Goal: Task Accomplishment & Management: Manage account settings

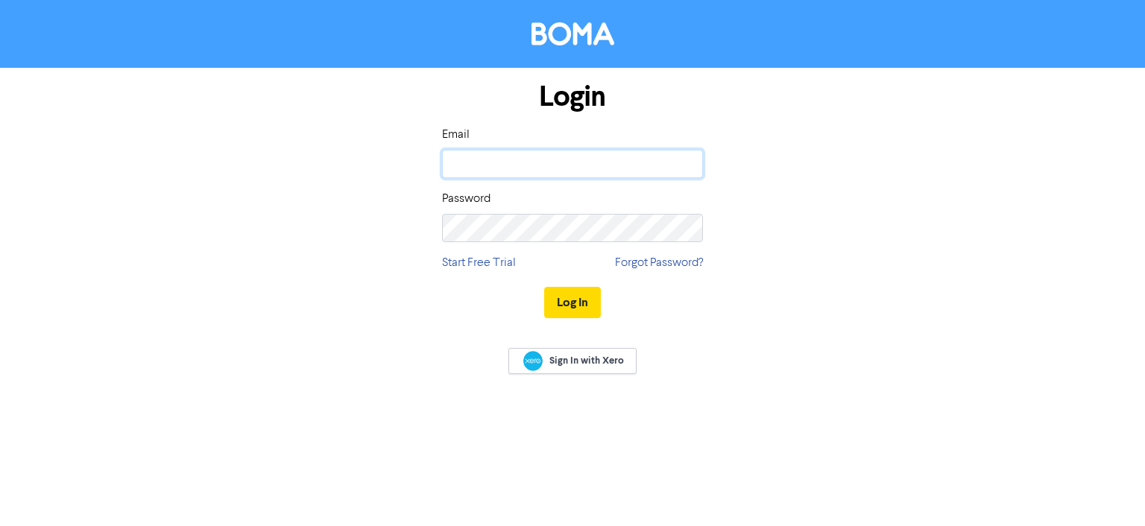
click at [556, 166] on input "email" at bounding box center [572, 164] width 261 height 28
click at [0, 526] on com-1password-button at bounding box center [0, 526] width 0 height 0
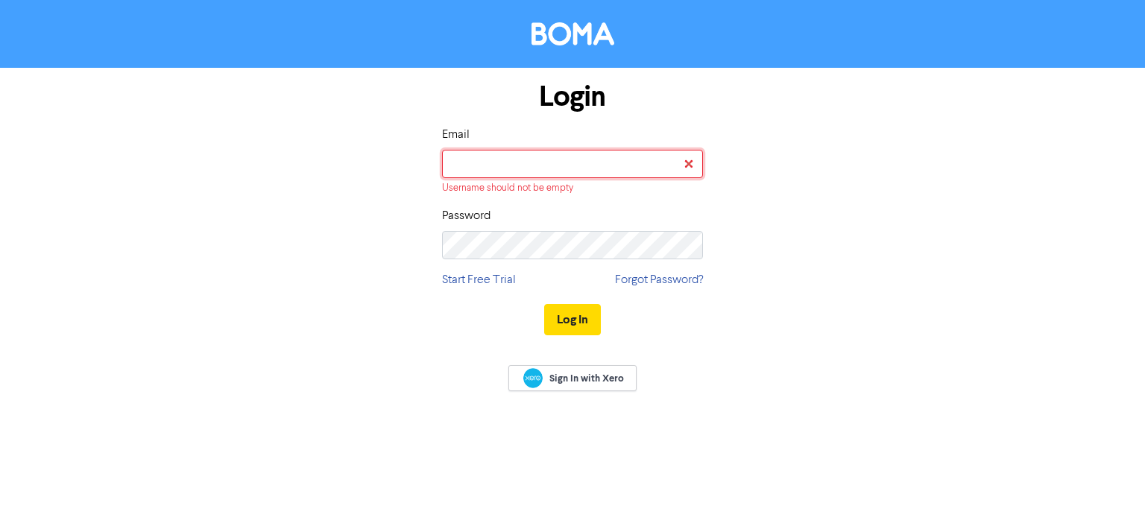
type input "vp@nairnfisher.co.nz"
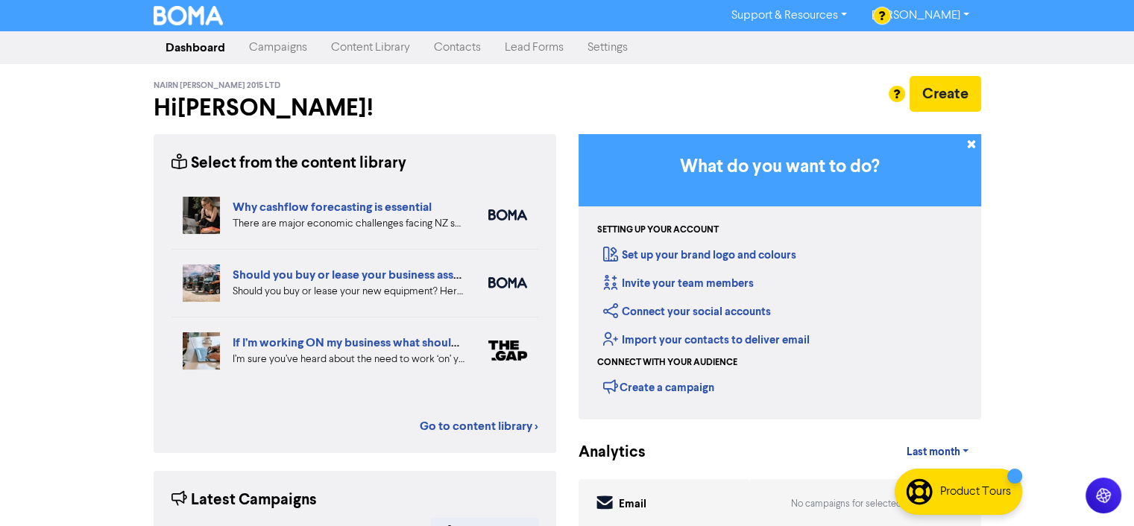
click at [609, 49] on link "Settings" at bounding box center [608, 48] width 64 height 30
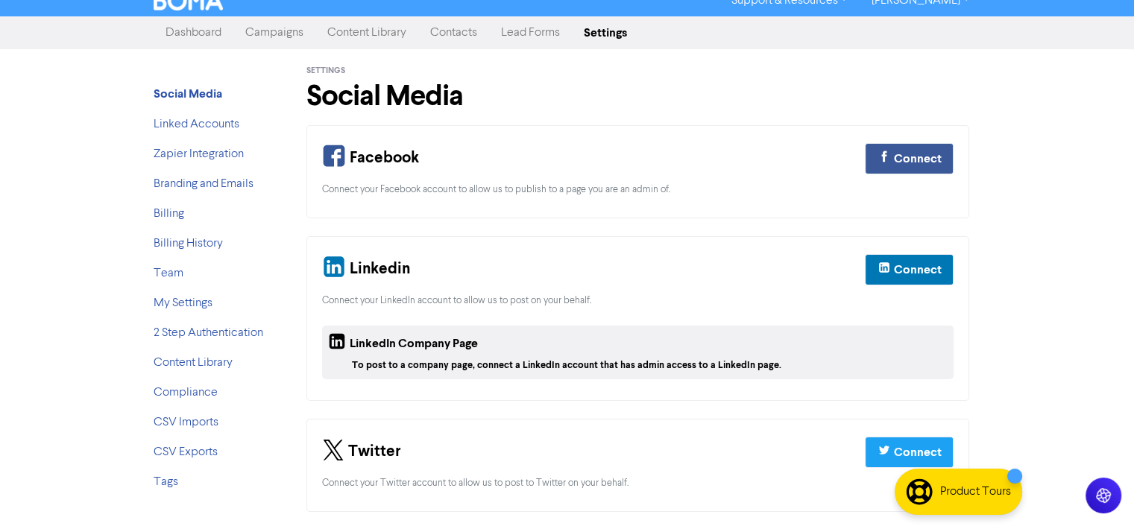
scroll to position [18, 0]
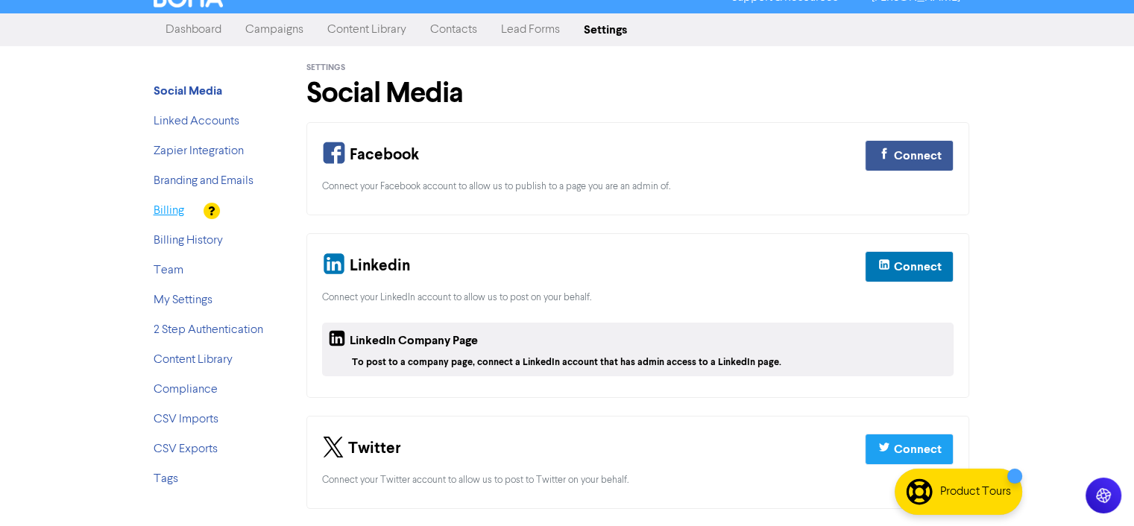
click at [167, 213] on link "Billing" at bounding box center [169, 211] width 31 height 12
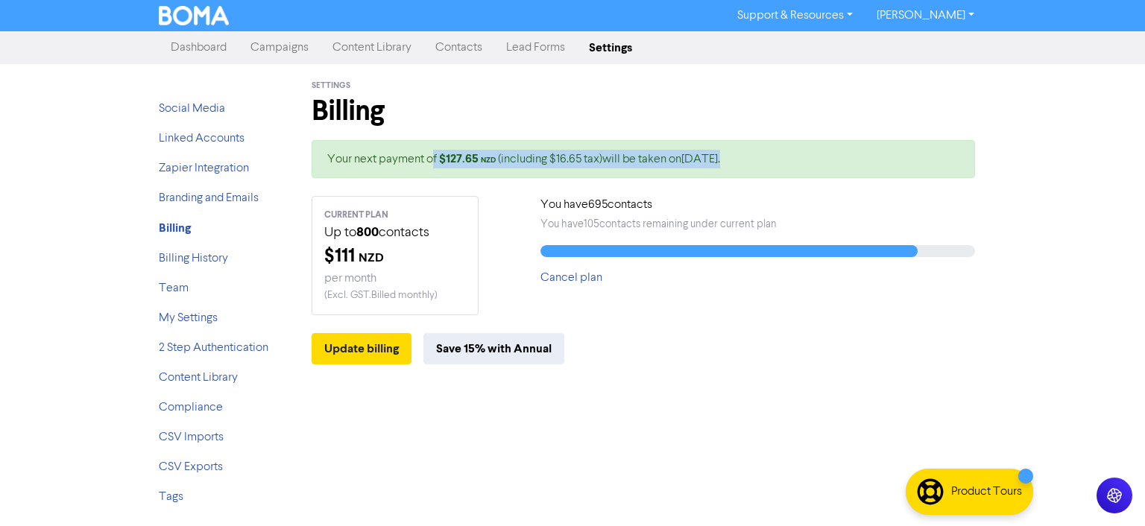
drag, startPoint x: 784, startPoint y: 161, endPoint x: 433, endPoint y: 161, distance: 352.0
click at [433, 161] on div "Your next payment of $ 127.65 NZD (including $16.65 tax) will be taken on Augus…" at bounding box center [644, 159] width 664 height 38
click at [365, 349] on button "Update billing" at bounding box center [362, 348] width 100 height 31
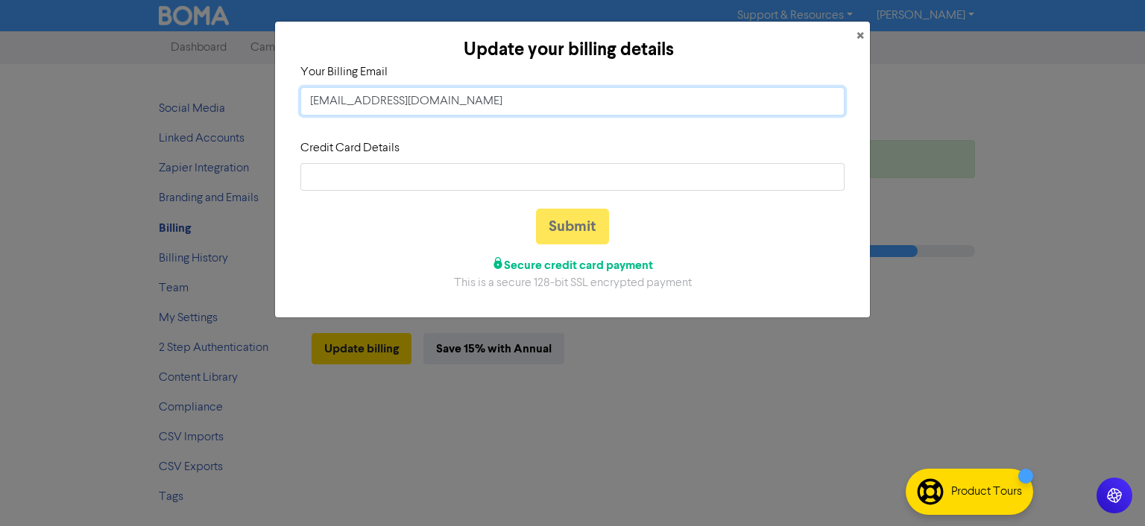
click at [508, 103] on input "pf@nairnfisher.co.nz" at bounding box center [573, 101] width 544 height 28
click at [855, 30] on button "×" at bounding box center [860, 37] width 19 height 30
